Goal: Task Accomplishment & Management: Manage account settings

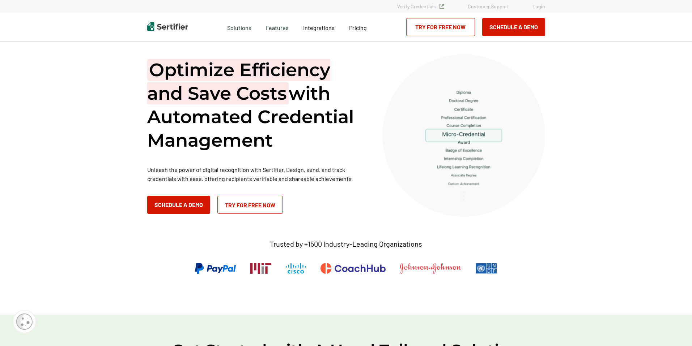
click at [539, 8] on link "Login" at bounding box center [538, 6] width 13 height 6
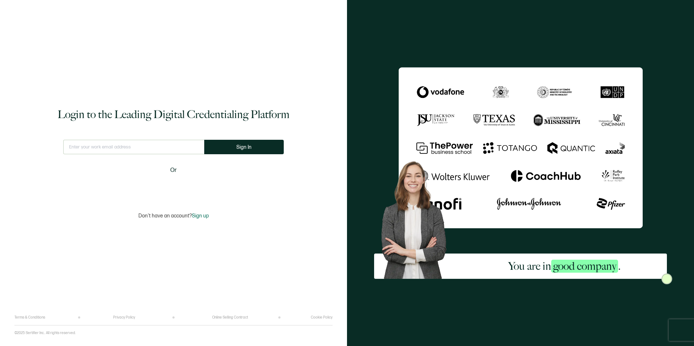
click at [109, 149] on input "text" at bounding box center [133, 147] width 141 height 14
type input "[EMAIL_ADDRESS][DOMAIN_NAME]"
click at [257, 152] on button "Sign In" at bounding box center [244, 147] width 80 height 14
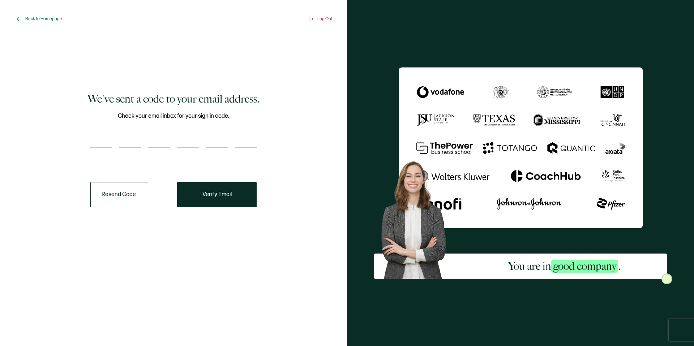
click at [122, 194] on button "Resend Code" at bounding box center [118, 194] width 57 height 25
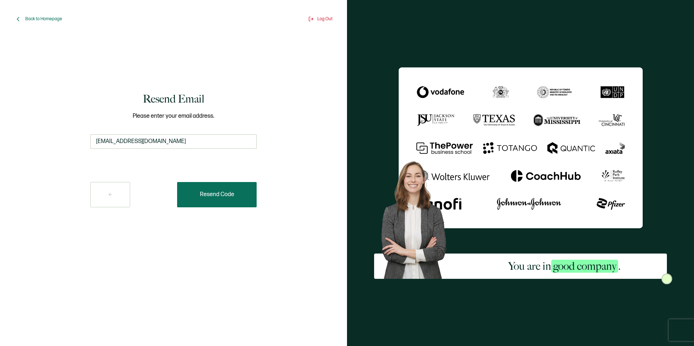
click at [229, 194] on span "Resend Code" at bounding box center [217, 195] width 34 height 6
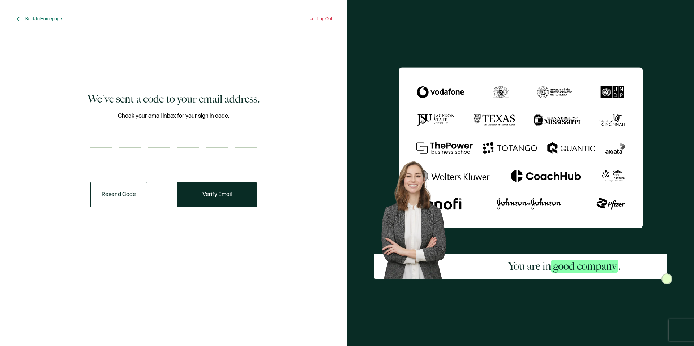
click at [101, 137] on input "number" at bounding box center [101, 140] width 22 height 14
type input "4"
type input "3"
type input "8"
type input "0"
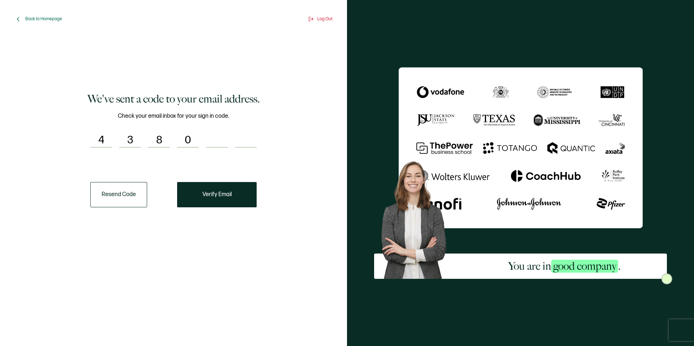
type input "3"
type input "1"
